Goal: Find specific page/section: Find specific page/section

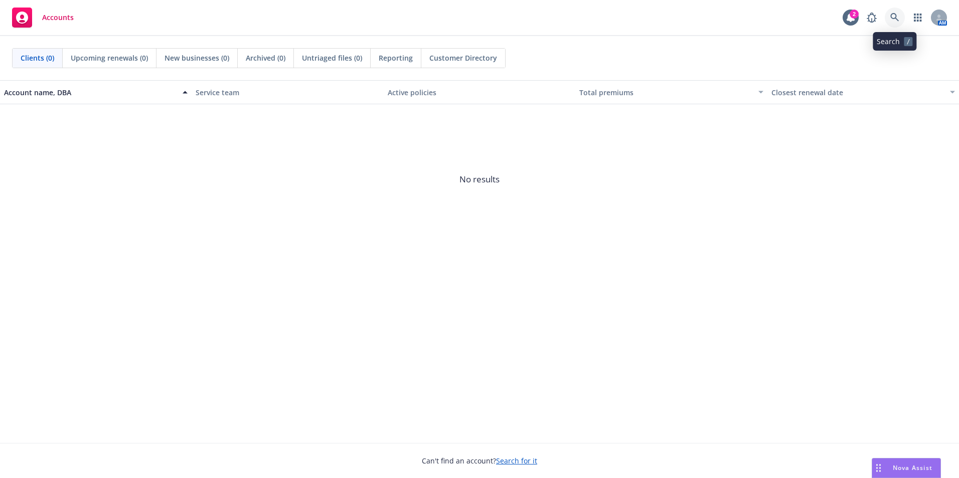
click at [902, 11] on link at bounding box center [895, 18] width 20 height 20
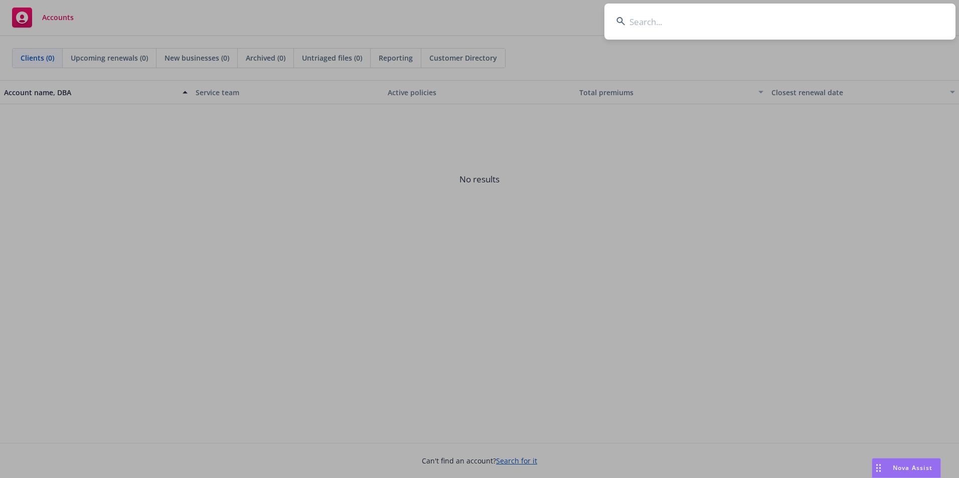
type input "1"
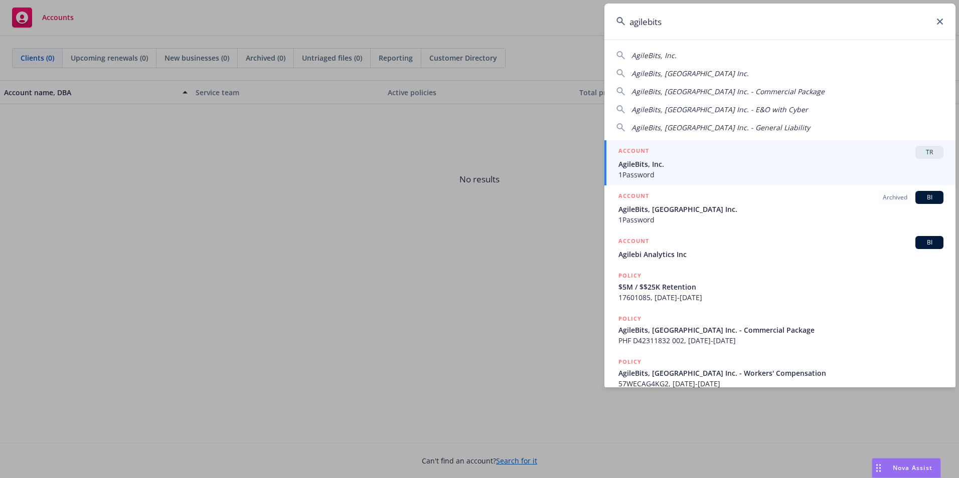
click at [711, 53] on div "AgileBits, Inc." at bounding box center [779, 55] width 327 height 11
type input "AgileBits, Inc."
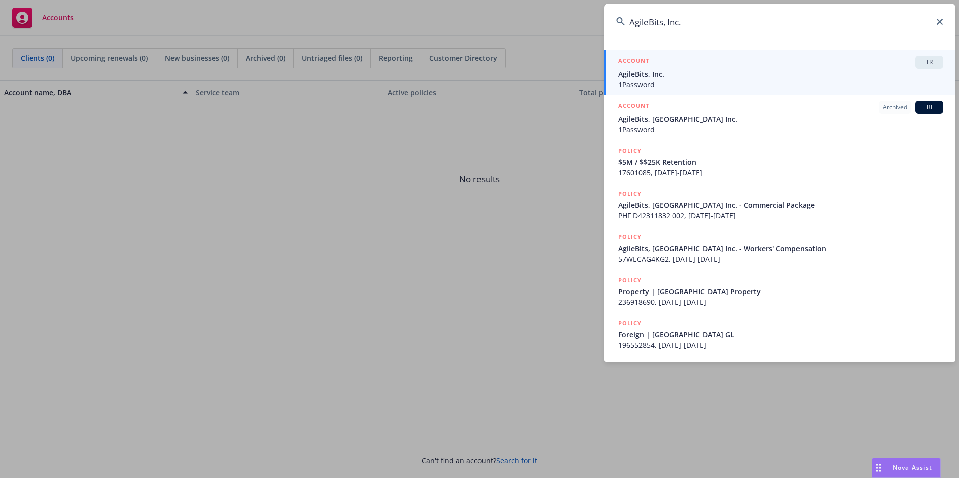
click at [693, 67] on div "ACCOUNT TR" at bounding box center [780, 62] width 325 height 13
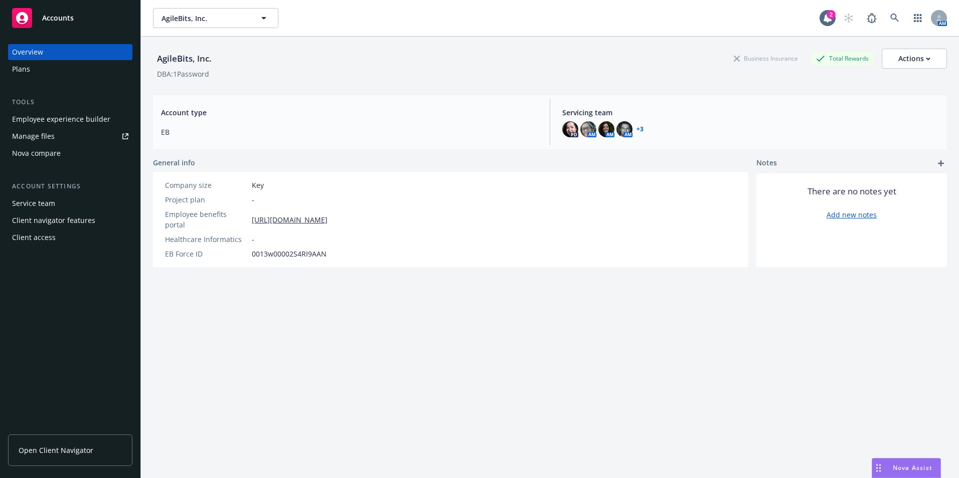
click at [636, 131] on link "+ 3" at bounding box center [639, 129] width 7 height 6
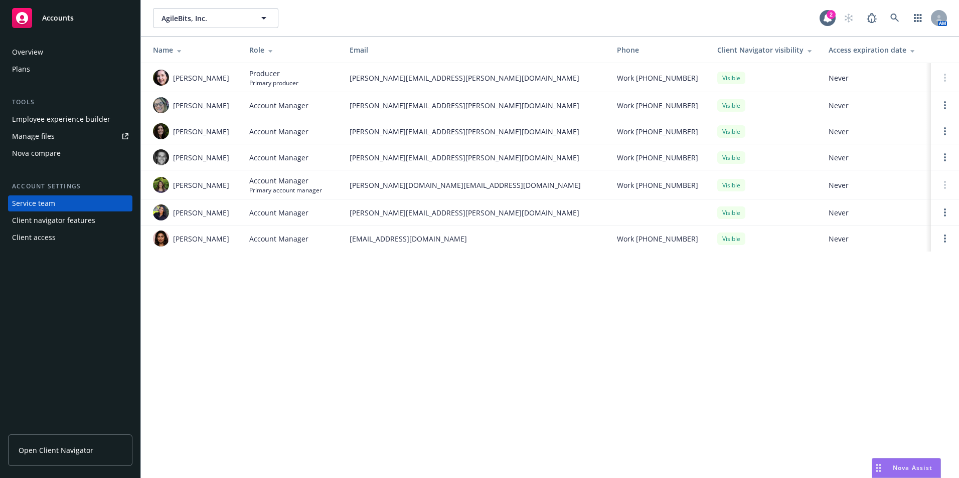
click at [39, 116] on div "Employee experience builder" at bounding box center [61, 119] width 98 height 16
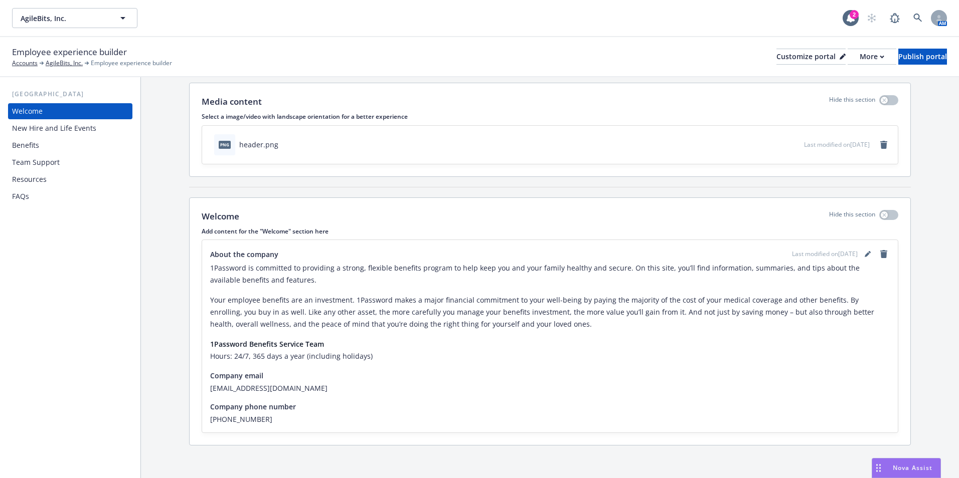
scroll to position [30, 0]
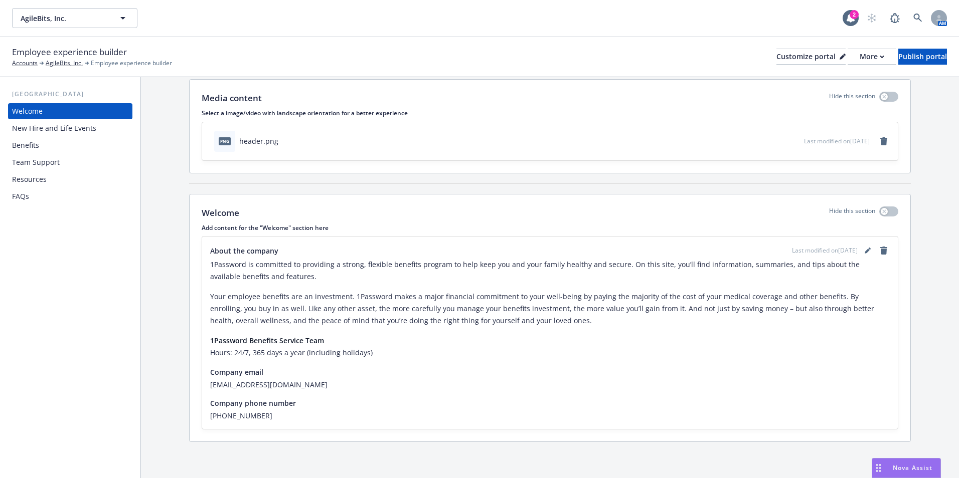
drag, startPoint x: 46, startPoint y: 124, endPoint x: 52, endPoint y: 132, distance: 9.7
click at [46, 124] on div "New Hire and Life Events" at bounding box center [54, 128] width 84 height 16
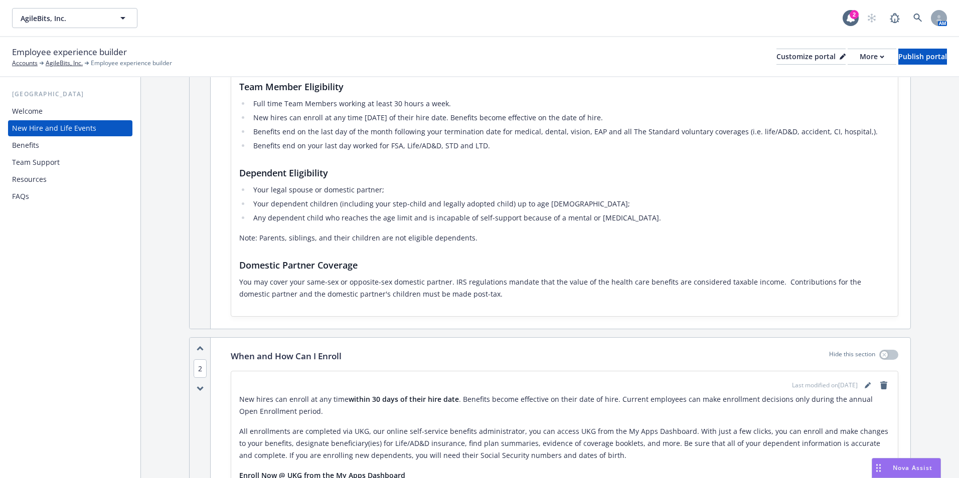
scroll to position [150, 0]
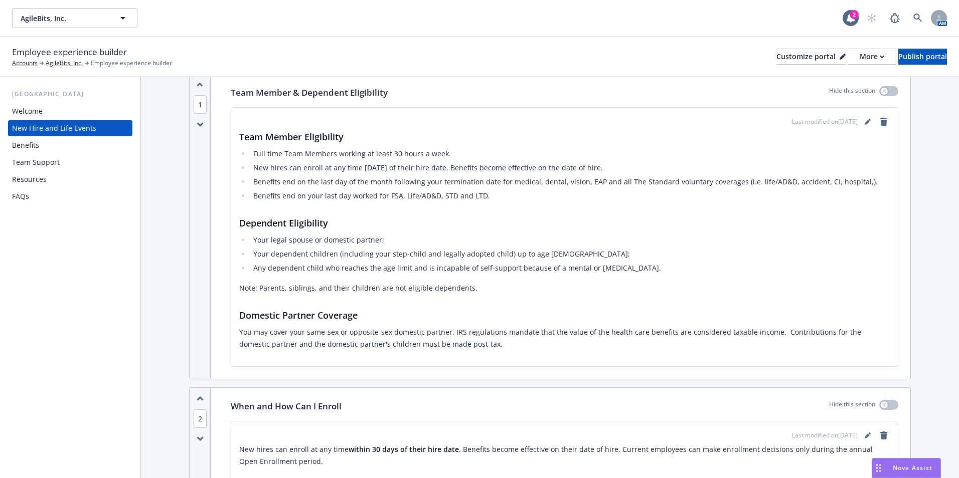
drag, startPoint x: 609, startPoint y: 167, endPoint x: 524, endPoint y: 169, distance: 85.8
click at [524, 169] on li "New hires can enroll at any time within 30 days of their hire date. Benefits be…" at bounding box center [569, 168] width 639 height 12
drag, startPoint x: 524, startPoint y: 169, endPoint x: 556, endPoint y: 173, distance: 32.7
